Goal: Task Accomplishment & Management: Manage account settings

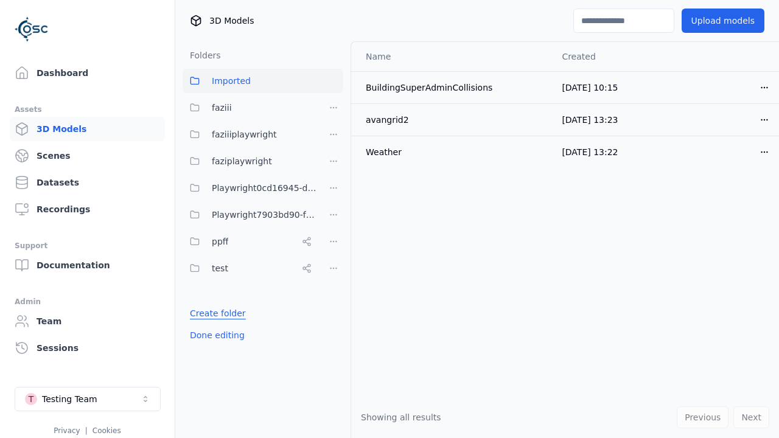
click at [214, 313] on link "Create folder" at bounding box center [218, 313] width 56 height 12
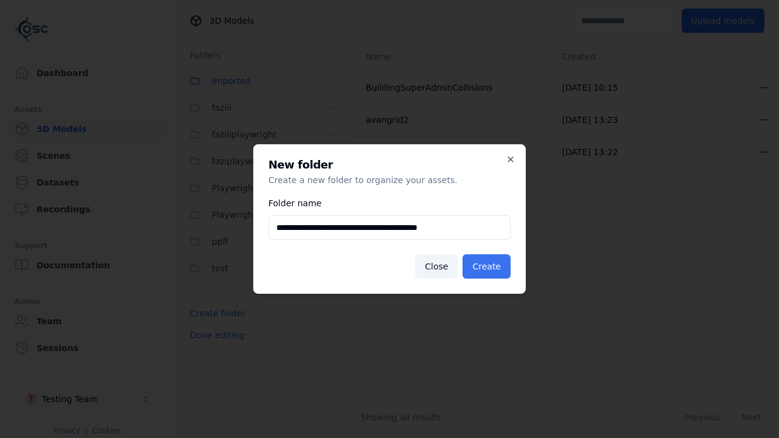
type input "**********"
click at [489, 267] on button "Create" at bounding box center [486, 266] width 48 height 24
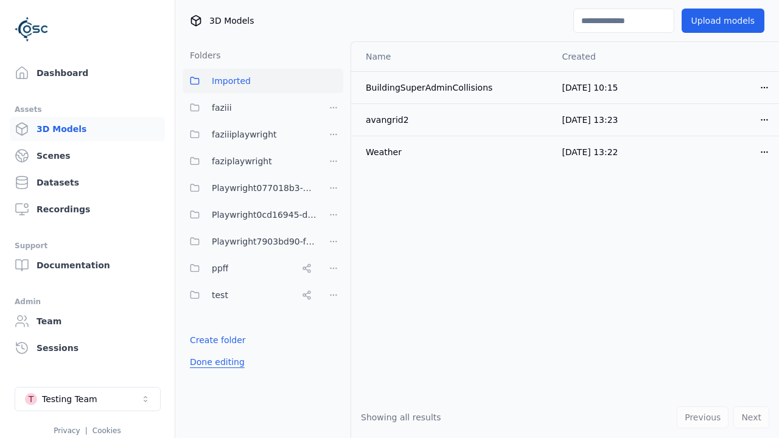
click at [214, 362] on button "Done editing" at bounding box center [217, 362] width 69 height 22
click at [203, 351] on button "Done editing" at bounding box center [217, 362] width 69 height 22
click at [333, 188] on html "Support Dashboard Assets 3D Models Scenes Datasets Recordings Support Documenta…" at bounding box center [389, 219] width 779 height 438
click at [333, 232] on div "Rename" at bounding box center [339, 232] width 82 height 19
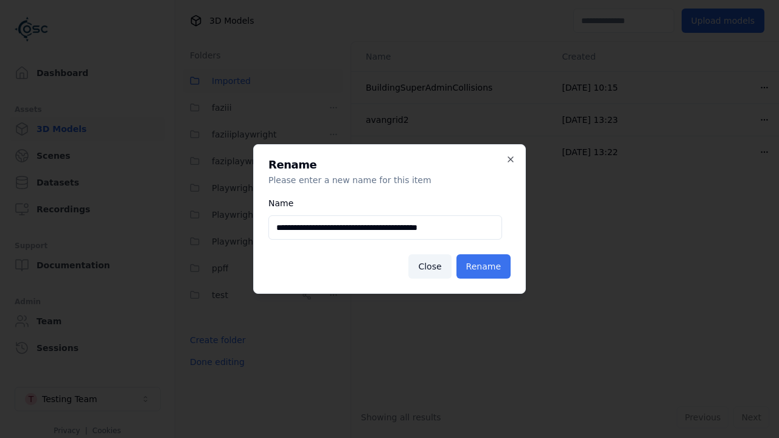
click at [385, 228] on input "**********" at bounding box center [385, 227] width 234 height 24
type input "**********"
click at [486, 267] on button "Rename" at bounding box center [483, 266] width 54 height 24
click at [214, 362] on button "Done editing" at bounding box center [217, 362] width 69 height 22
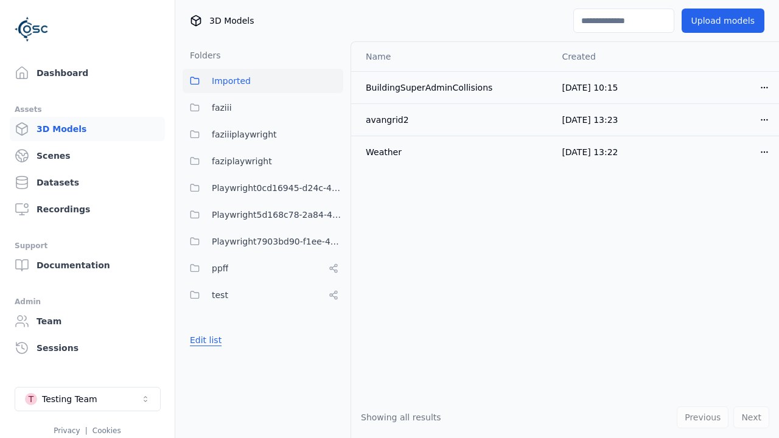
click at [203, 340] on button "Edit list" at bounding box center [206, 340] width 46 height 22
click at [333, 215] on html "Support Dashboard Assets 3D Models Scenes Datasets Recordings Support Documenta…" at bounding box center [389, 219] width 779 height 438
click at [333, 279] on div "Delete" at bounding box center [339, 278] width 82 height 19
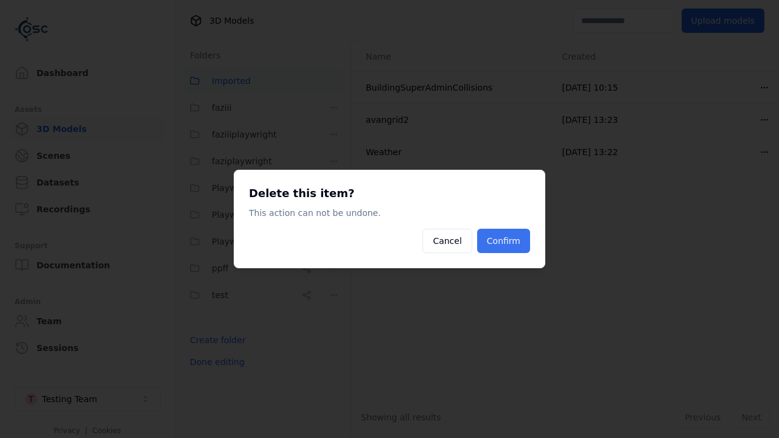
click at [505, 241] on button "Confirm" at bounding box center [503, 241] width 53 height 24
click at [214, 362] on button "Done editing" at bounding box center [217, 362] width 69 height 22
